Goal: Task Accomplishment & Management: Manage account settings

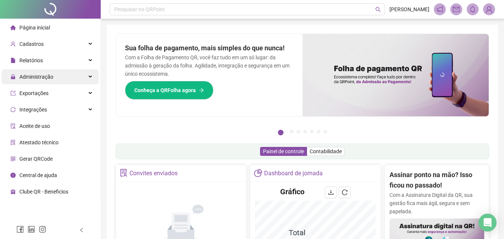
click at [37, 80] on span "Administração" at bounding box center [36, 77] width 34 height 6
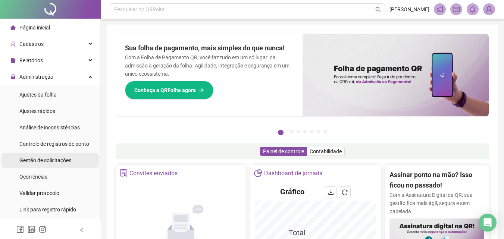
click at [55, 164] on div "Gestão de solicitações" at bounding box center [45, 160] width 52 height 15
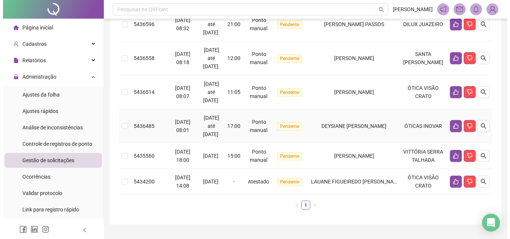
scroll to position [180, 0]
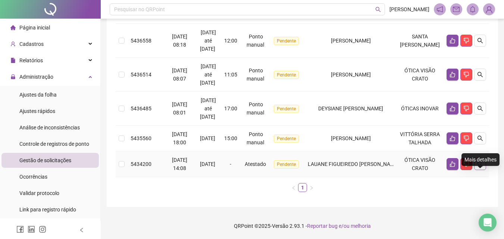
click at [483, 161] on icon "search" at bounding box center [480, 164] width 6 height 6
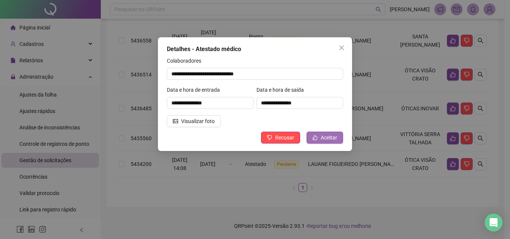
click at [320, 140] on button "Aceitar" at bounding box center [324, 138] width 37 height 12
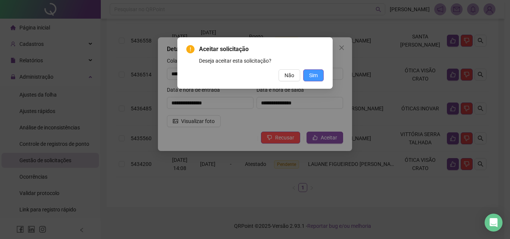
click at [313, 76] on span "Sim" at bounding box center [313, 75] width 9 height 8
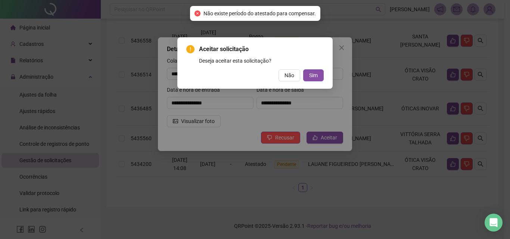
click at [343, 50] on div "Aceitar solicitação Deseja aceitar esta solicitação? Não Sim" at bounding box center [255, 119] width 510 height 239
click at [297, 75] on button "Não" at bounding box center [289, 75] width 22 height 12
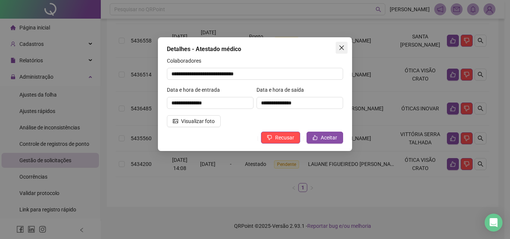
click at [337, 43] on button "Close" at bounding box center [341, 48] width 12 height 12
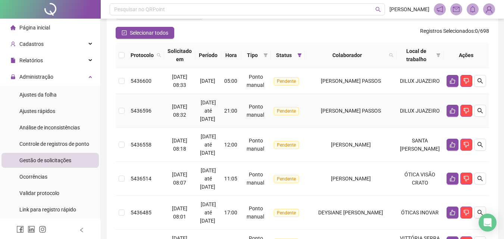
scroll to position [60, 0]
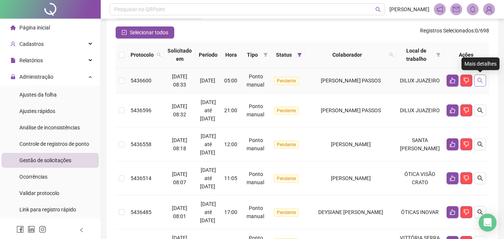
click at [478, 77] on button "button" at bounding box center [480, 81] width 12 height 12
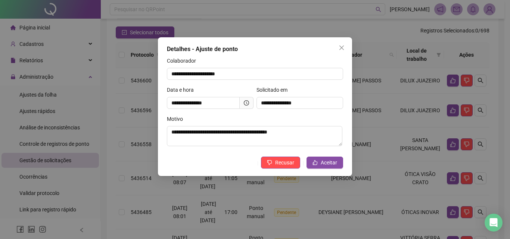
click at [434, 122] on div "**********" at bounding box center [255, 119] width 510 height 239
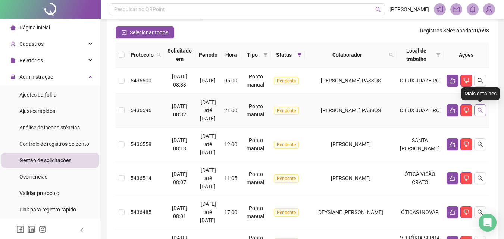
click at [478, 110] on icon "search" at bounding box center [480, 110] width 6 height 6
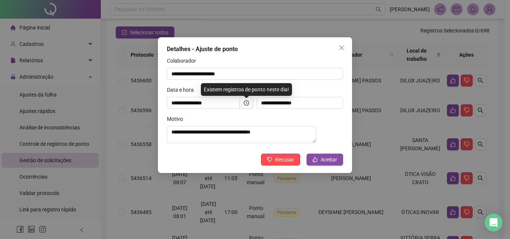
click at [384, 124] on div "**********" at bounding box center [255, 119] width 510 height 239
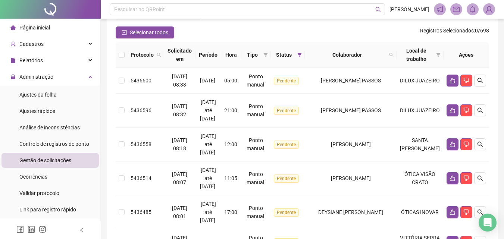
click at [382, 120] on td "[PERSON_NAME] PASSOS" at bounding box center [351, 111] width 92 height 34
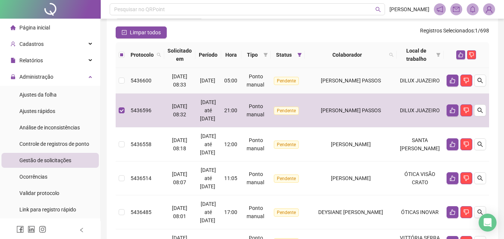
click at [382, 91] on td "[PERSON_NAME] PASSOS" at bounding box center [351, 81] width 92 height 26
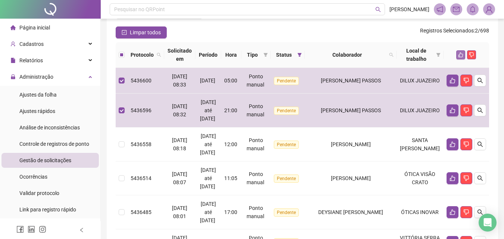
click at [461, 55] on icon "like" at bounding box center [460, 54] width 5 height 5
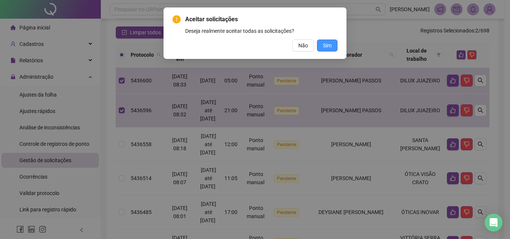
click at [335, 47] on button "Sim" at bounding box center [327, 46] width 21 height 12
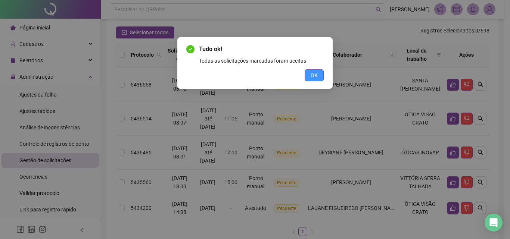
click at [319, 74] on button "OK" at bounding box center [313, 75] width 19 height 12
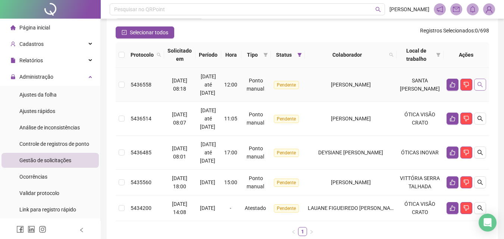
click at [479, 85] on icon "search" at bounding box center [480, 85] width 6 height 6
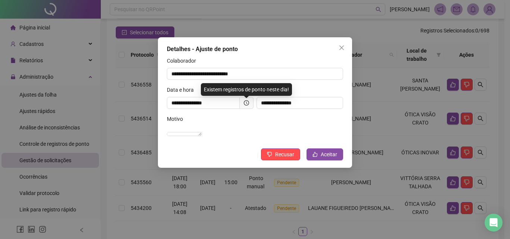
click at [403, 99] on div "**********" at bounding box center [255, 119] width 510 height 239
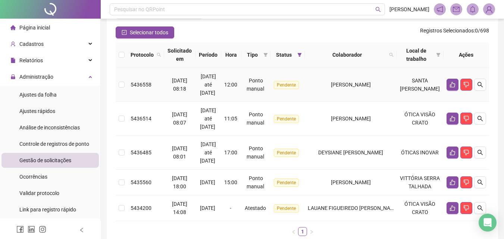
click at [371, 86] on span "[PERSON_NAME]" at bounding box center [351, 85] width 40 height 6
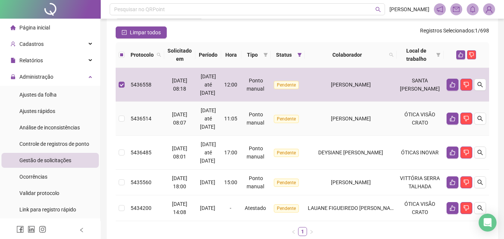
click at [397, 112] on td "[PERSON_NAME]" at bounding box center [351, 119] width 92 height 34
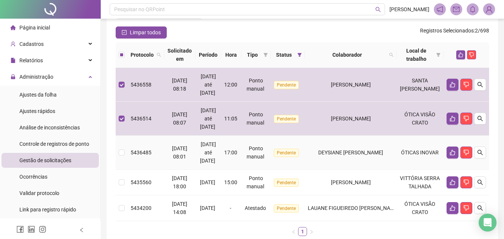
scroll to position [121, 0]
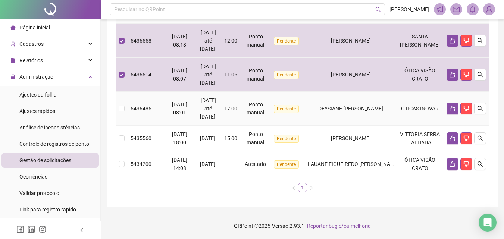
click at [390, 97] on td "DEYSIANE [PERSON_NAME]" at bounding box center [351, 109] width 92 height 34
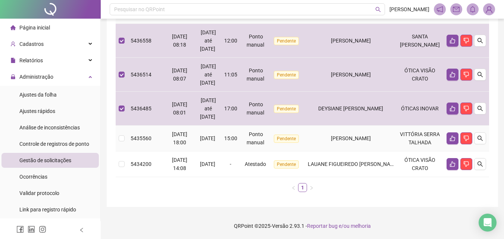
click at [371, 135] on span "[PERSON_NAME]" at bounding box center [351, 138] width 40 height 6
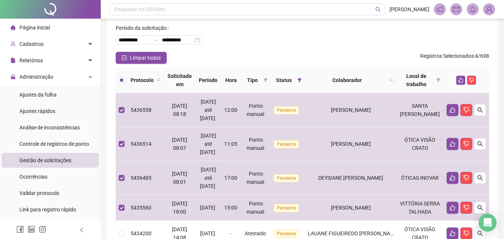
scroll to position [0, 0]
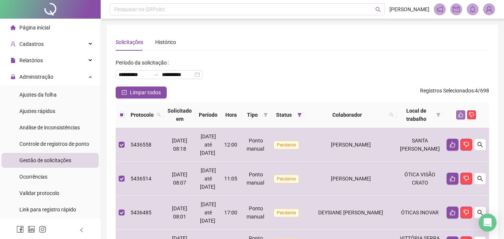
click at [460, 116] on icon "like" at bounding box center [460, 114] width 5 height 5
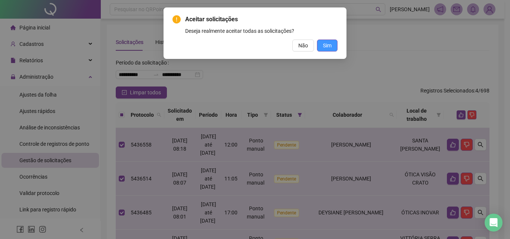
click at [335, 45] on button "Sim" at bounding box center [327, 46] width 21 height 12
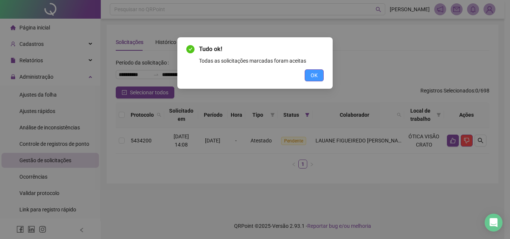
click at [317, 76] on span "OK" at bounding box center [313, 75] width 7 height 8
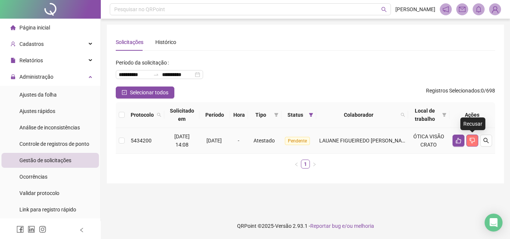
click at [468, 143] on button "button" at bounding box center [472, 141] width 12 height 12
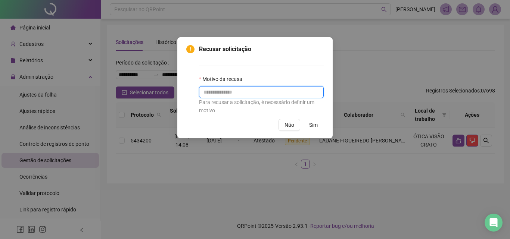
click at [278, 90] on input "text" at bounding box center [261, 92] width 125 height 12
type input "*"
type input "*****"
click at [306, 122] on button "Sim" at bounding box center [313, 125] width 21 height 12
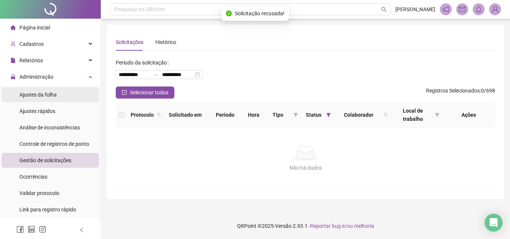
click at [67, 96] on li "Ajustes da folha" at bounding box center [49, 94] width 97 height 15
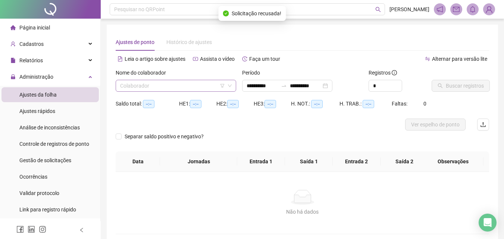
type input "**********"
click at [163, 88] on input "search" at bounding box center [172, 85] width 105 height 11
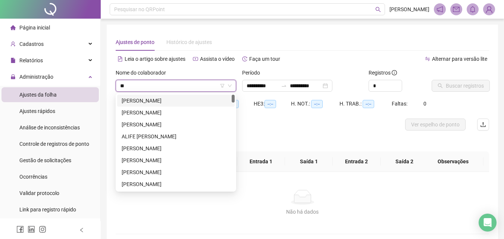
type input "***"
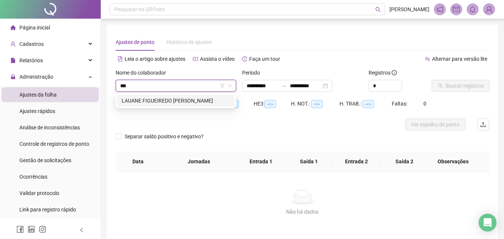
click at [170, 102] on div "LAUANE FIGUEIREDO [PERSON_NAME]" at bounding box center [176, 101] width 109 height 8
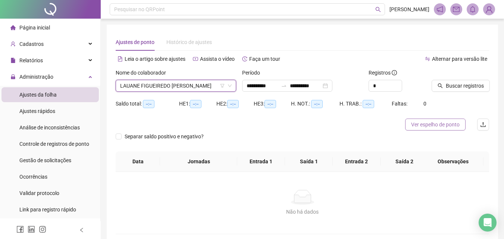
click at [451, 127] on span "Ver espelho de ponto" at bounding box center [435, 125] width 49 height 8
click at [405, 119] on button "Ver espelho de ponto" at bounding box center [435, 125] width 60 height 12
